Goal: Book appointment/travel/reservation

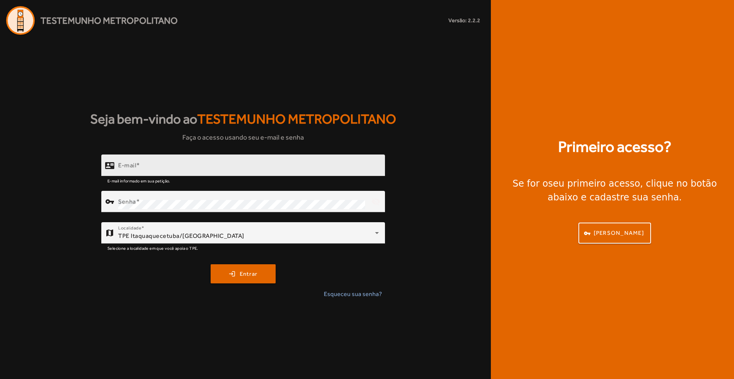
click at [150, 174] on div "E-mail" at bounding box center [248, 166] width 261 height 22
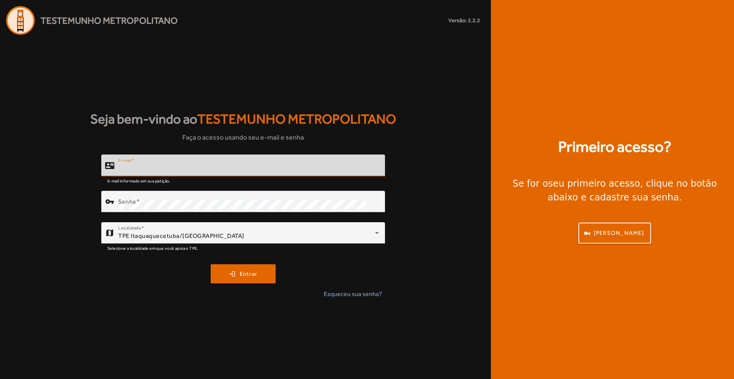
click at [137, 174] on div "E-mail" at bounding box center [248, 166] width 261 height 22
click at [133, 166] on input "E-mail" at bounding box center [248, 168] width 261 height 9
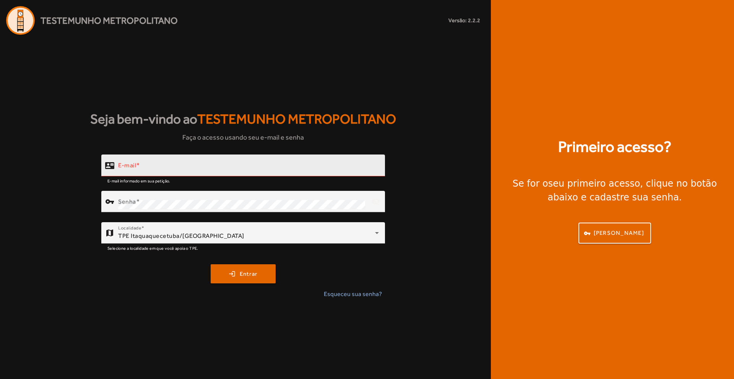
type input "**********"
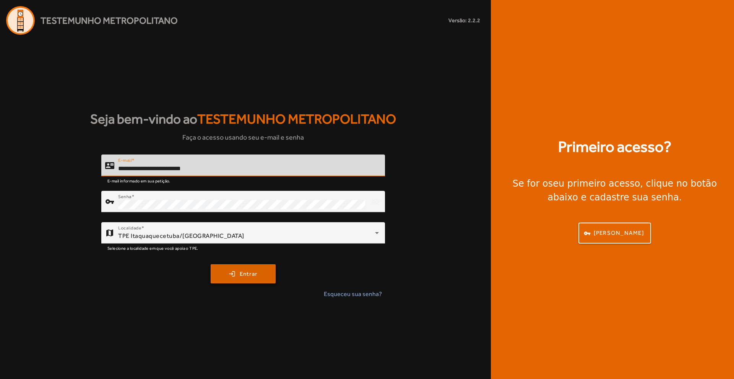
click at [223, 269] on span "submit" at bounding box center [242, 274] width 63 height 18
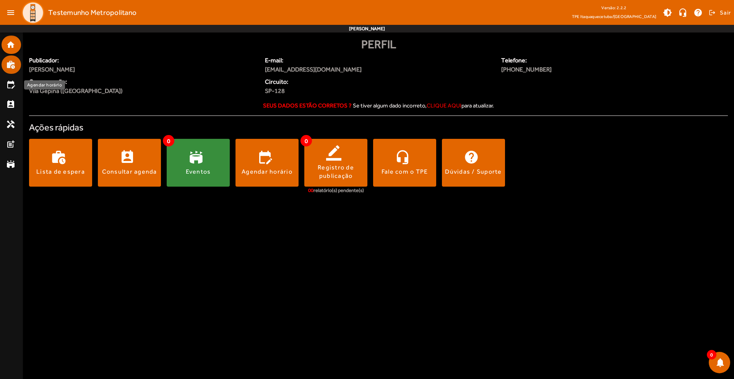
click at [16, 72] on mat-list-item "work_history" at bounding box center [12, 64] width 20 height 18
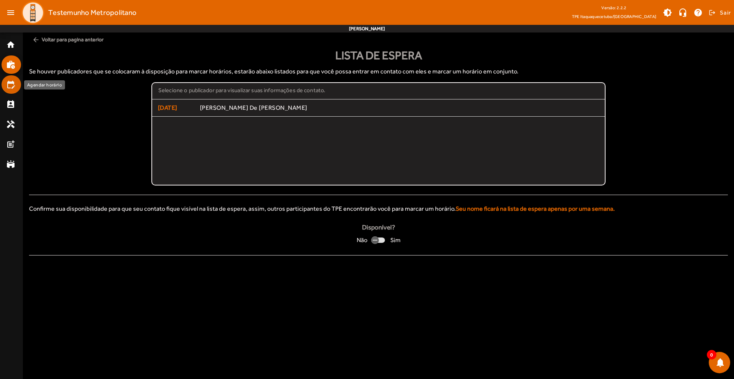
click at [4, 85] on mat-list-item "edit_calendar" at bounding box center [12, 84] width 20 height 18
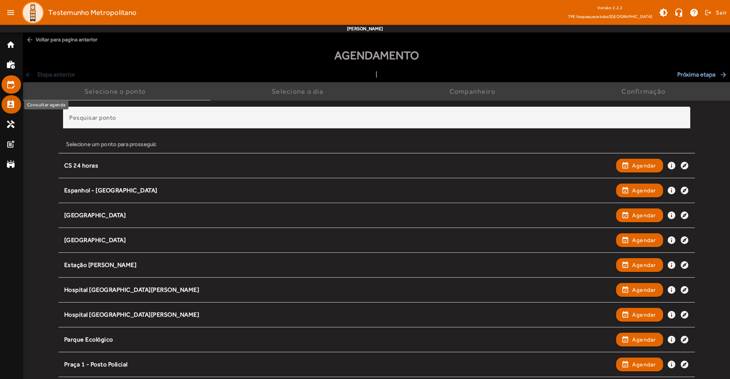
click at [7, 100] on mat-icon "perm_contact_calendar" at bounding box center [10, 104] width 9 height 9
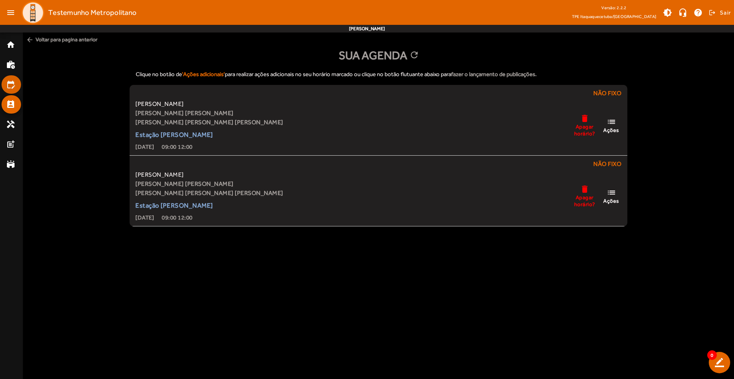
click at [6, 88] on mat-icon "edit_calendar" at bounding box center [10, 84] width 9 height 9
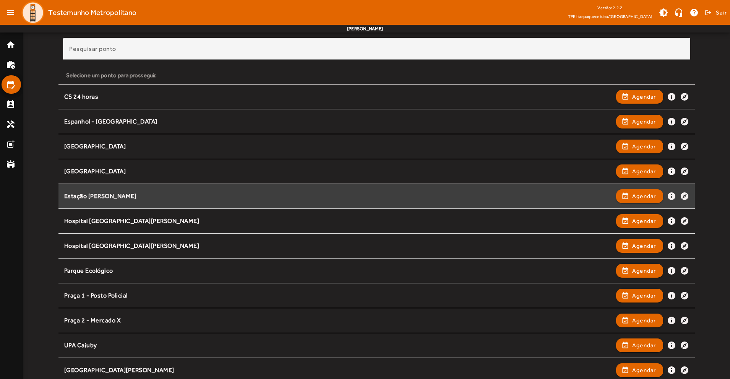
scroll to position [72, 0]
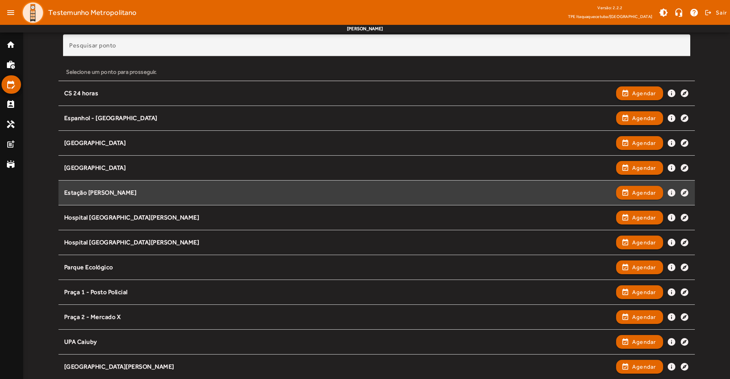
click at [110, 192] on div "Estação [PERSON_NAME]" at bounding box center [338, 193] width 548 height 8
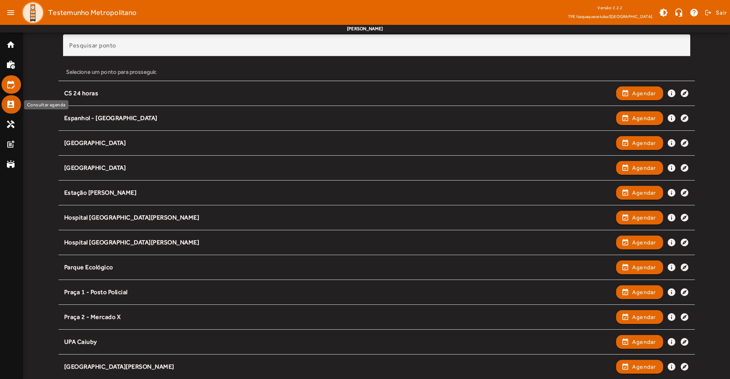
click at [11, 105] on mat-icon "perm_contact_calendar" at bounding box center [10, 104] width 9 height 9
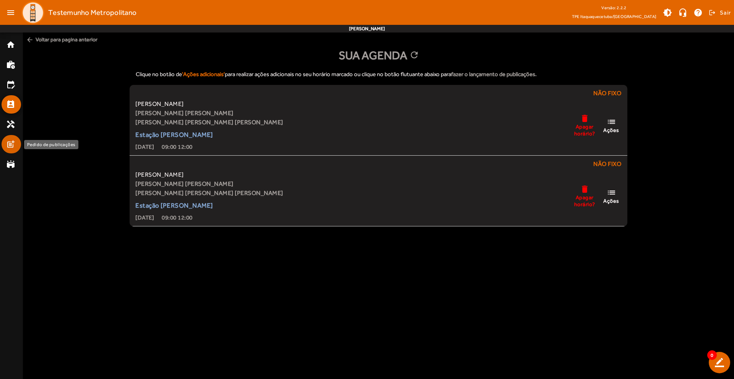
click at [10, 144] on mat-icon "post_add" at bounding box center [10, 144] width 9 height 9
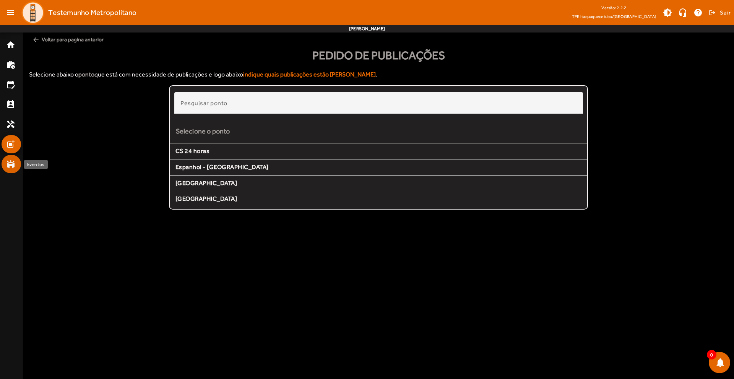
click at [7, 163] on mat-icon "stadium" at bounding box center [10, 163] width 9 height 9
